Goal: Transaction & Acquisition: Purchase product/service

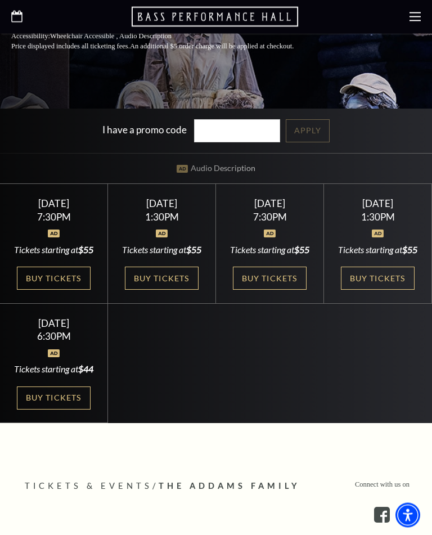
scroll to position [354, 0]
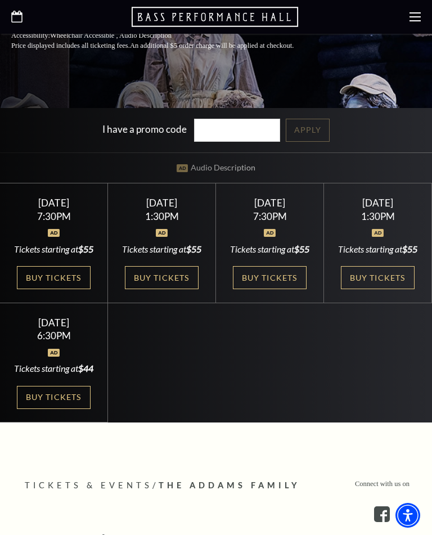
click at [380, 289] on link "Buy Tickets" at bounding box center [377, 277] width 73 height 23
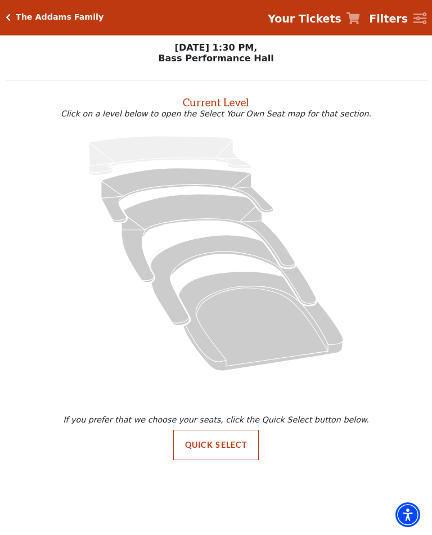
click at [186, 261] on icon "Box Tier - Seats Available: 13" at bounding box center [233, 281] width 166 height 91
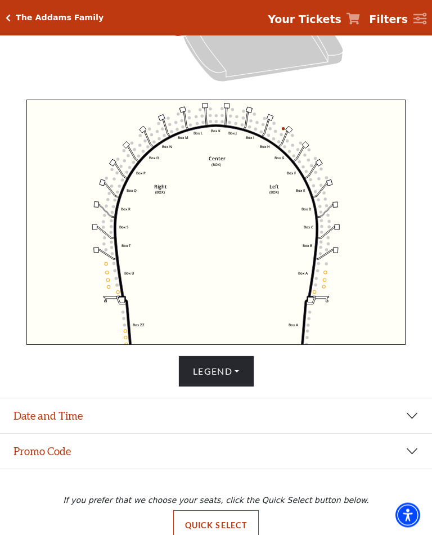
scroll to position [321, 0]
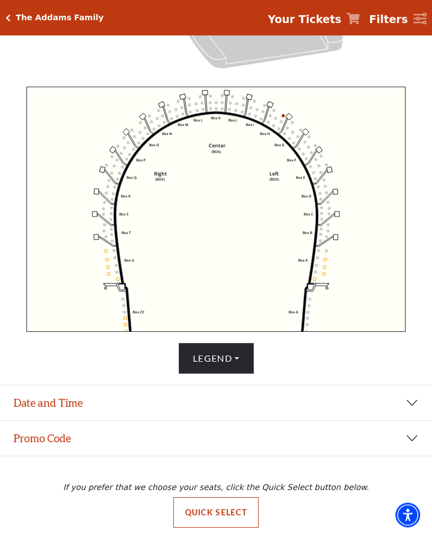
click at [213, 526] on button "Quick Select" at bounding box center [216, 513] width 86 height 30
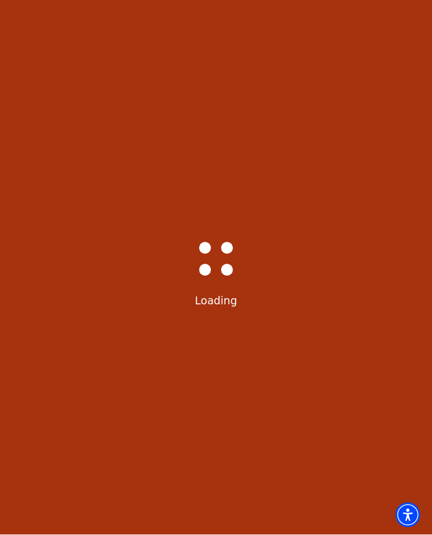
scroll to position [1, 0]
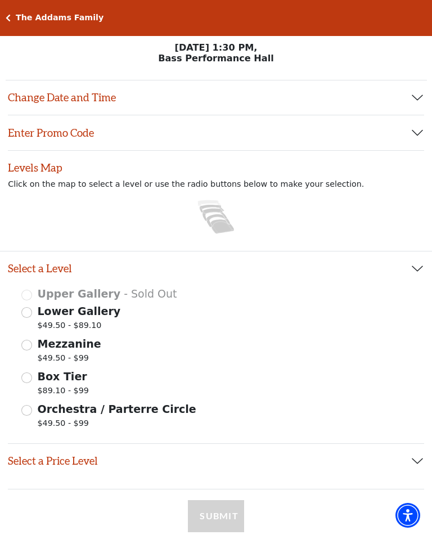
click at [38, 415] on span "Orchestra / Parterre Circle" at bounding box center [117, 409] width 159 height 12
click at [32, 415] on input "Orchestra / Parterre Circle $49.50 - $99" at bounding box center [26, 410] width 11 height 11
radio input "true"
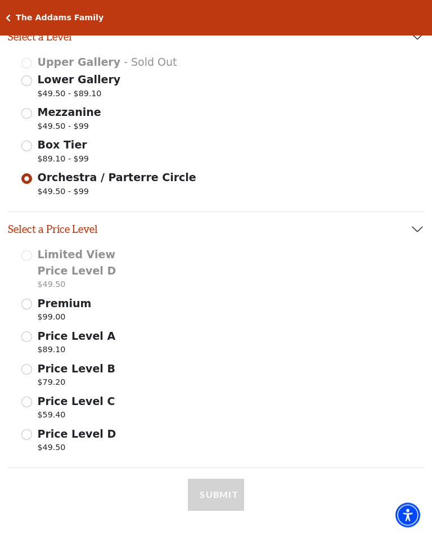
scroll to position [232, 0]
click at [39, 403] on span "Price Level C" at bounding box center [77, 401] width 78 height 12
click at [0, 0] on input "Price Level C $59.40" at bounding box center [0, 0] width 0 height 0
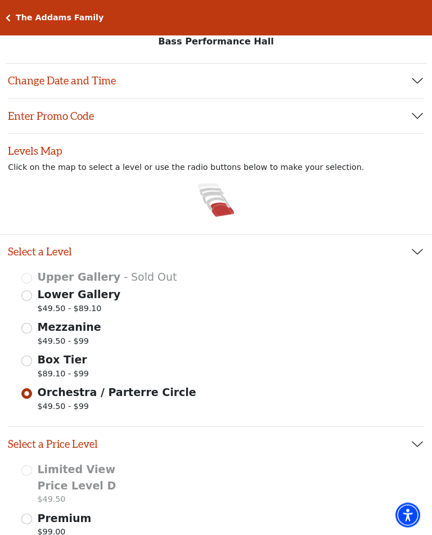
scroll to position [0, 0]
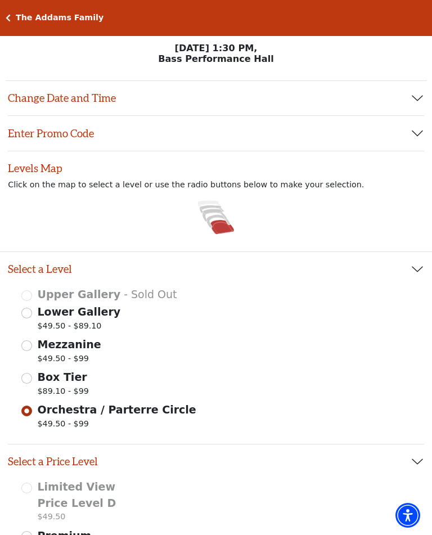
click at [226, 234] on icon at bounding box center [223, 227] width 24 height 14
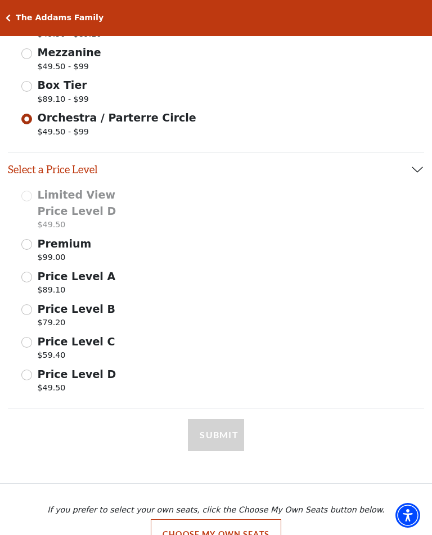
scroll to position [292, 0]
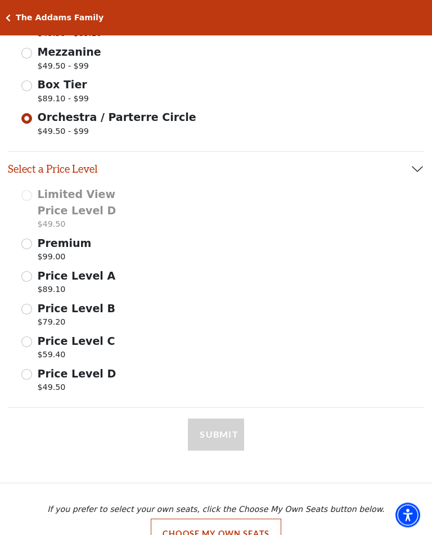
click at [30, 342] on input "Price Level C $59.40" at bounding box center [26, 342] width 11 height 11
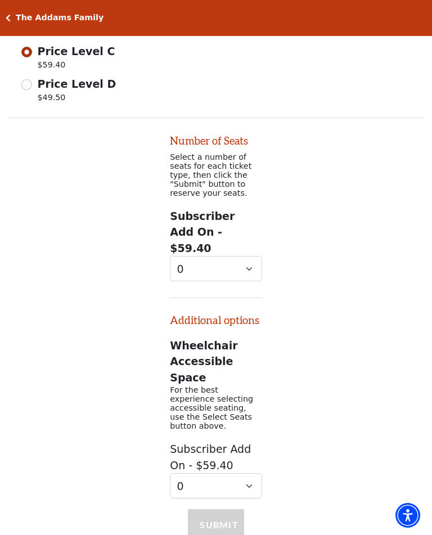
scroll to position [638, 0]
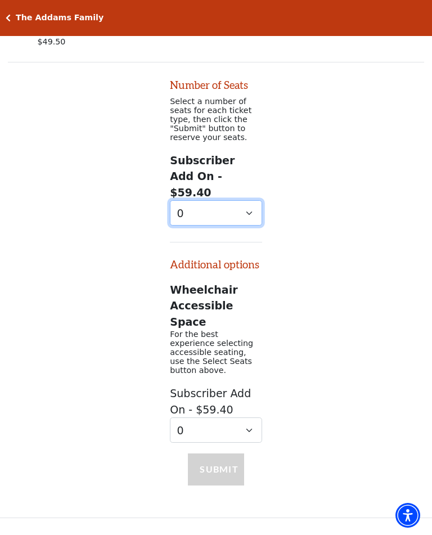
click at [252, 200] on select "0 1 2 3 4 5 6 7 8 9" at bounding box center [216, 212] width 92 height 25
select select "2"
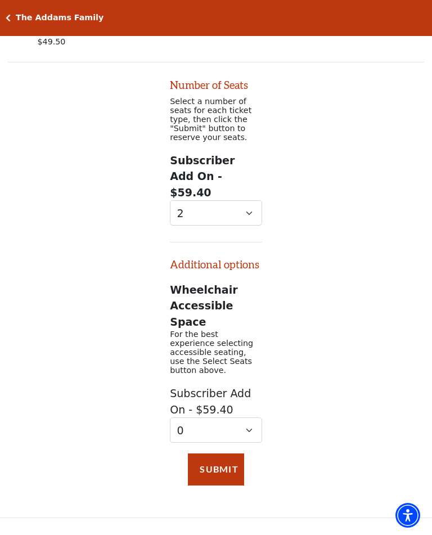
click at [218, 454] on button "Submit" at bounding box center [216, 470] width 56 height 32
